Goal: Task Accomplishment & Management: Manage account settings

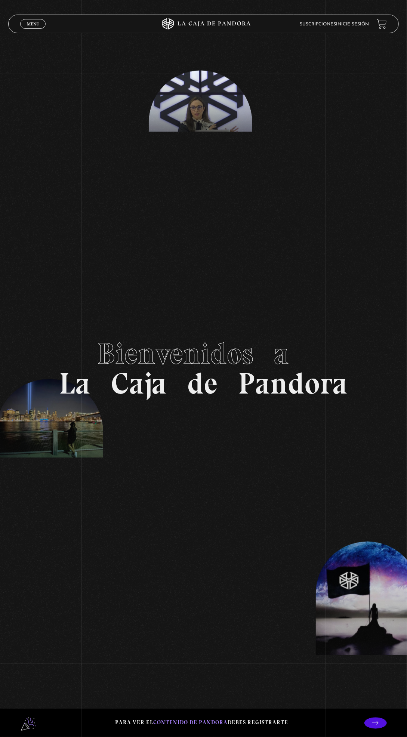
click at [35, 25] on span "Menu" at bounding box center [33, 24] width 12 height 4
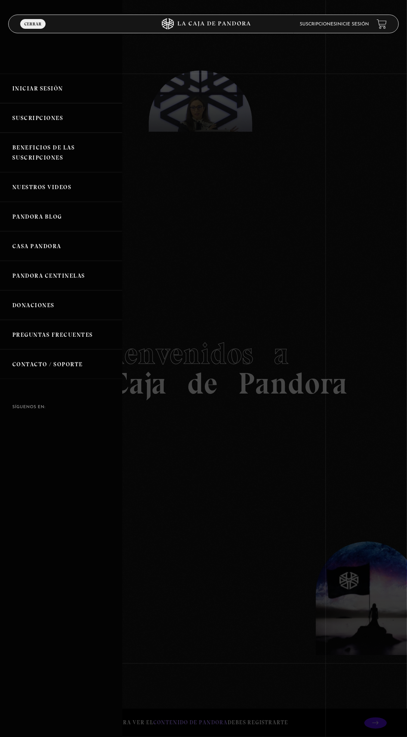
click at [105, 94] on link "Iniciar Sesión" at bounding box center [61, 89] width 122 height 30
click at [59, 80] on link "Iniciar Sesión" at bounding box center [61, 89] width 122 height 30
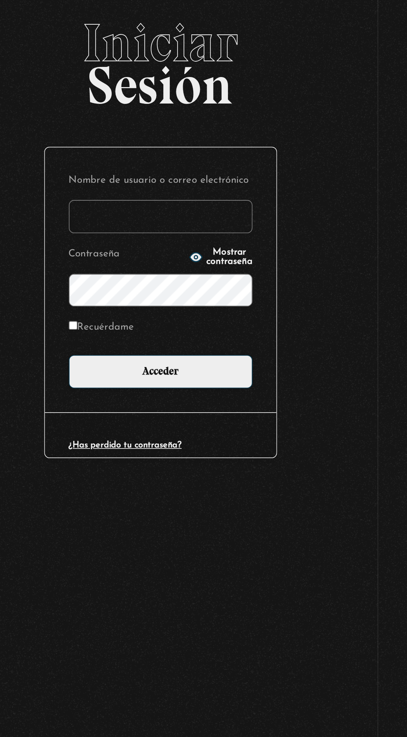
click at [213, 236] on input "Nombre de usuario o correo electrónico" at bounding box center [203, 230] width 103 height 19
type input "[EMAIL_ADDRESS][DOMAIN_NAME]"
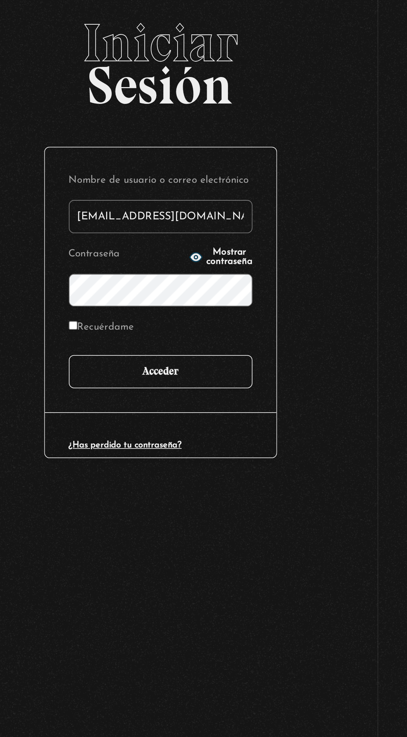
click at [242, 326] on input "Acceder" at bounding box center [203, 318] width 103 height 19
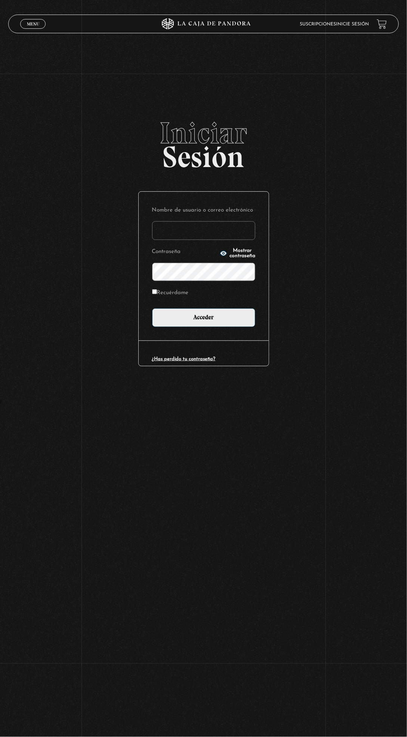
click at [245, 235] on input "Nombre de usuario o correo electrónico" at bounding box center [203, 230] width 103 height 19
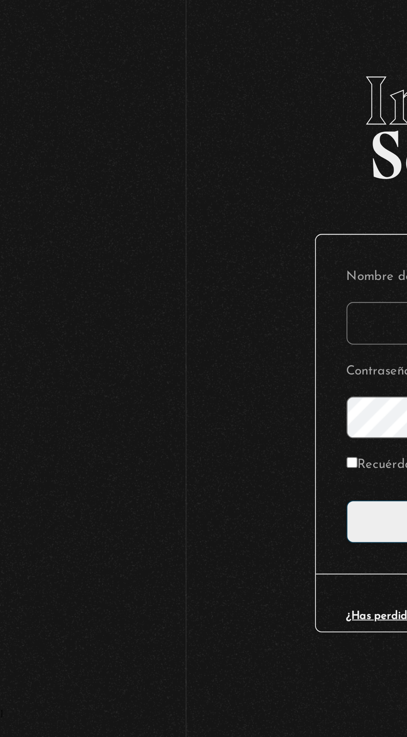
click at [165, 236] on input "Nombre de usuario o correo electrónico" at bounding box center [203, 230] width 103 height 19
